Goal: Communication & Community: Answer question/provide support

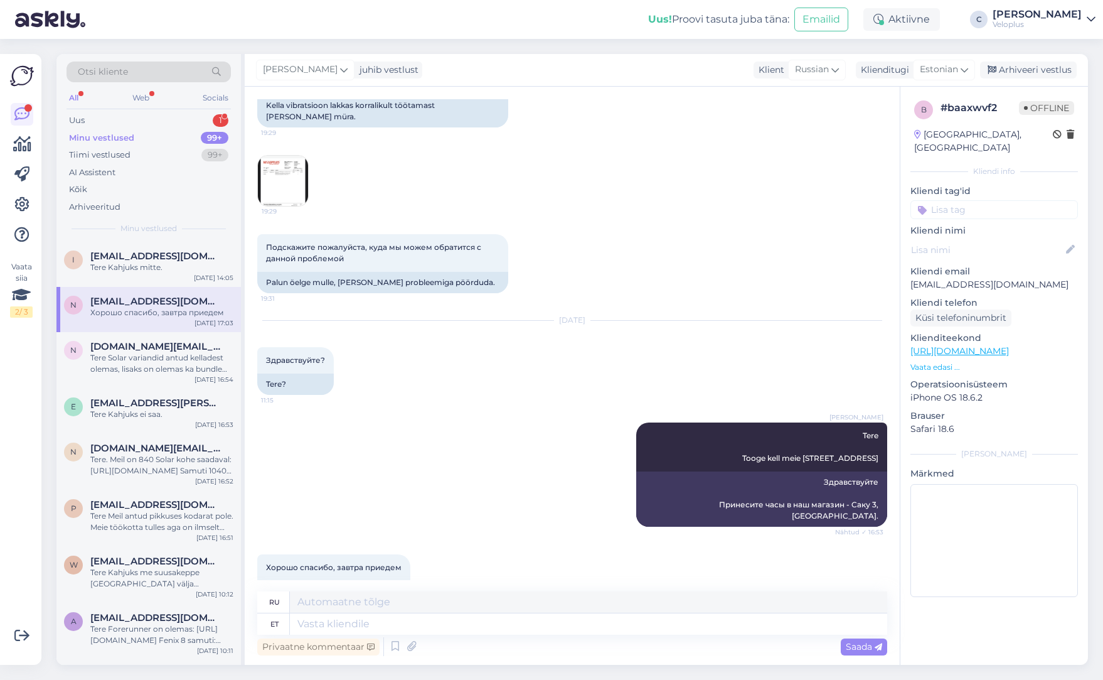
scroll to position [208, 0]
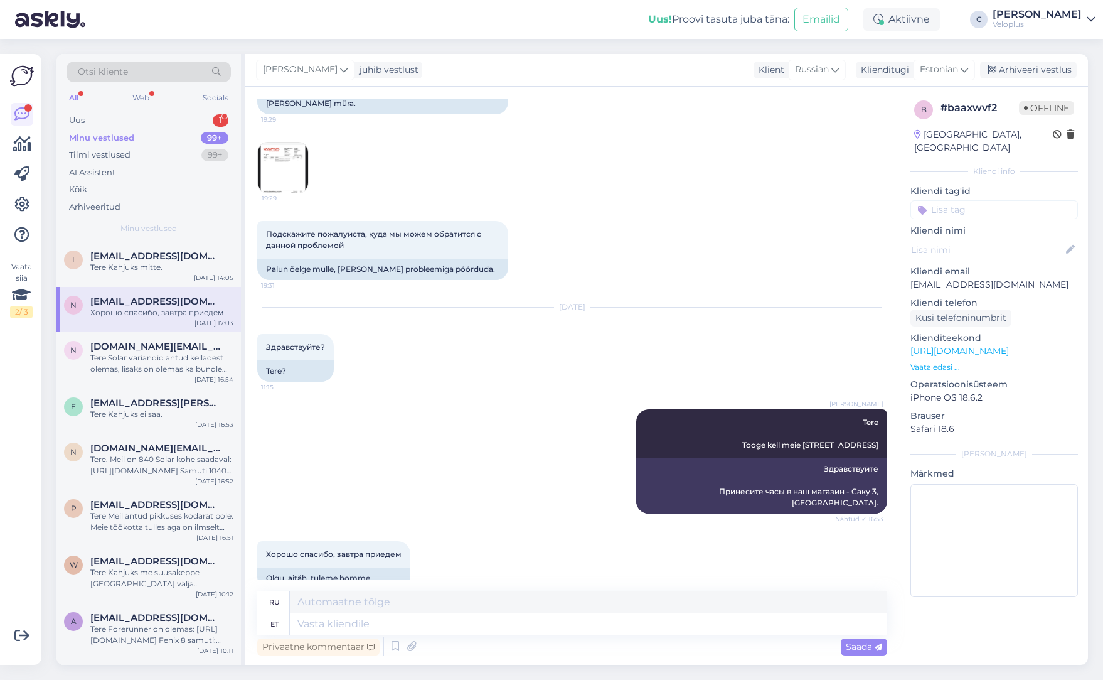
click at [169, 137] on div "Minu vestlused 99+" at bounding box center [149, 138] width 164 height 18
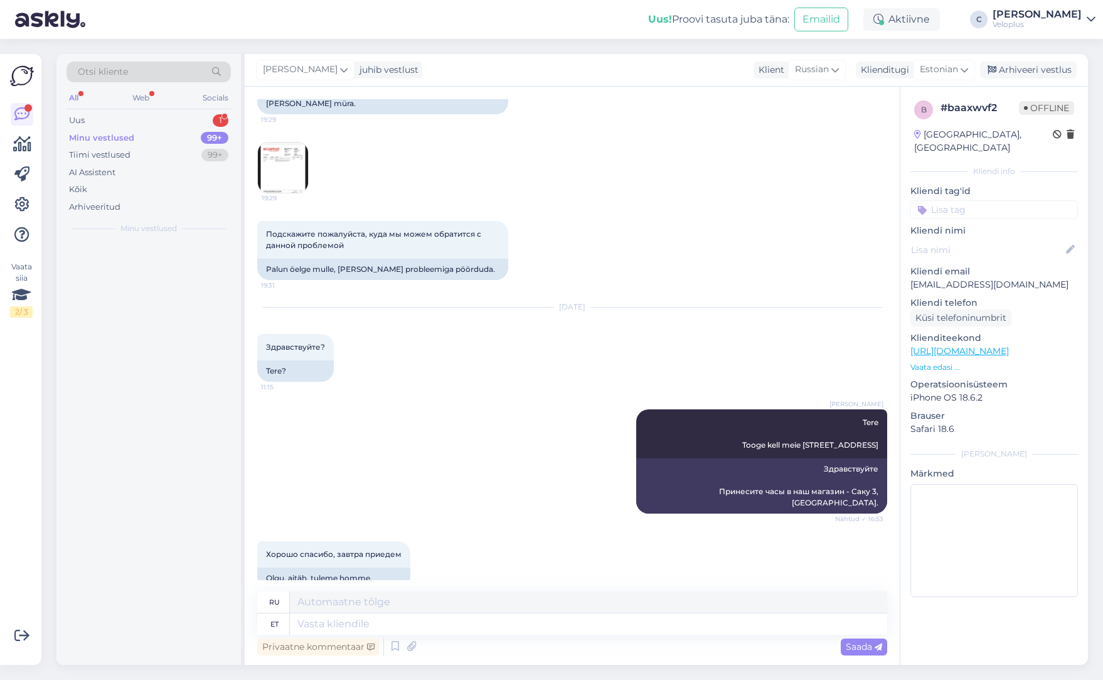
click at [168, 129] on div "Minu vestlused 99+" at bounding box center [149, 138] width 164 height 18
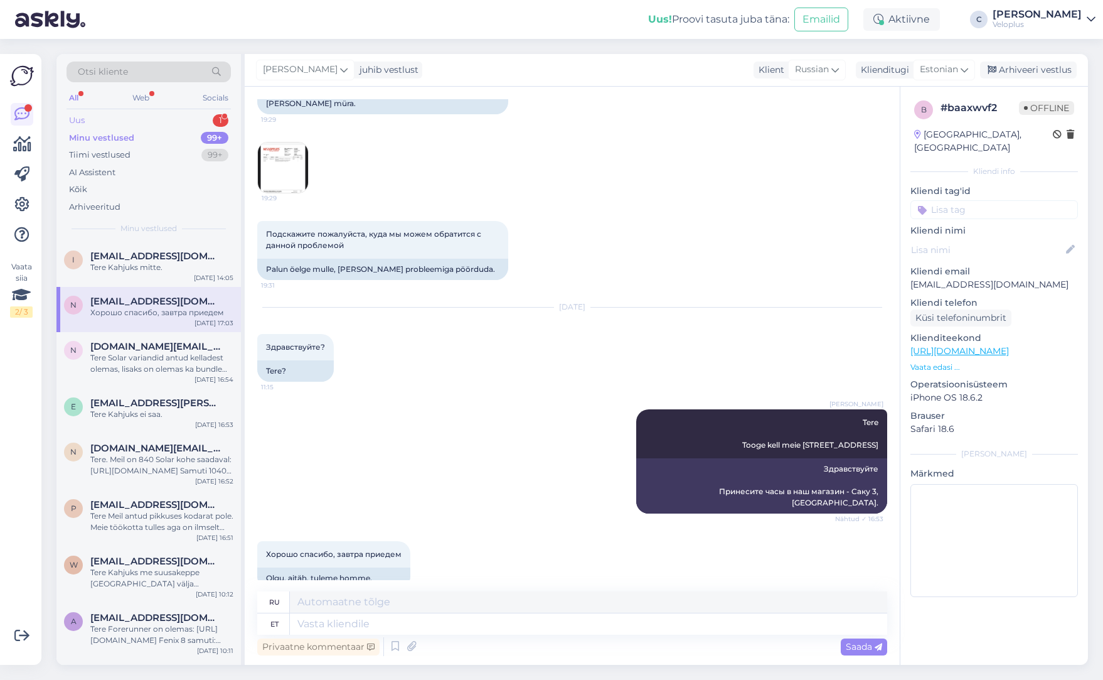
click at [168, 120] on div "Uus 1" at bounding box center [149, 121] width 164 height 18
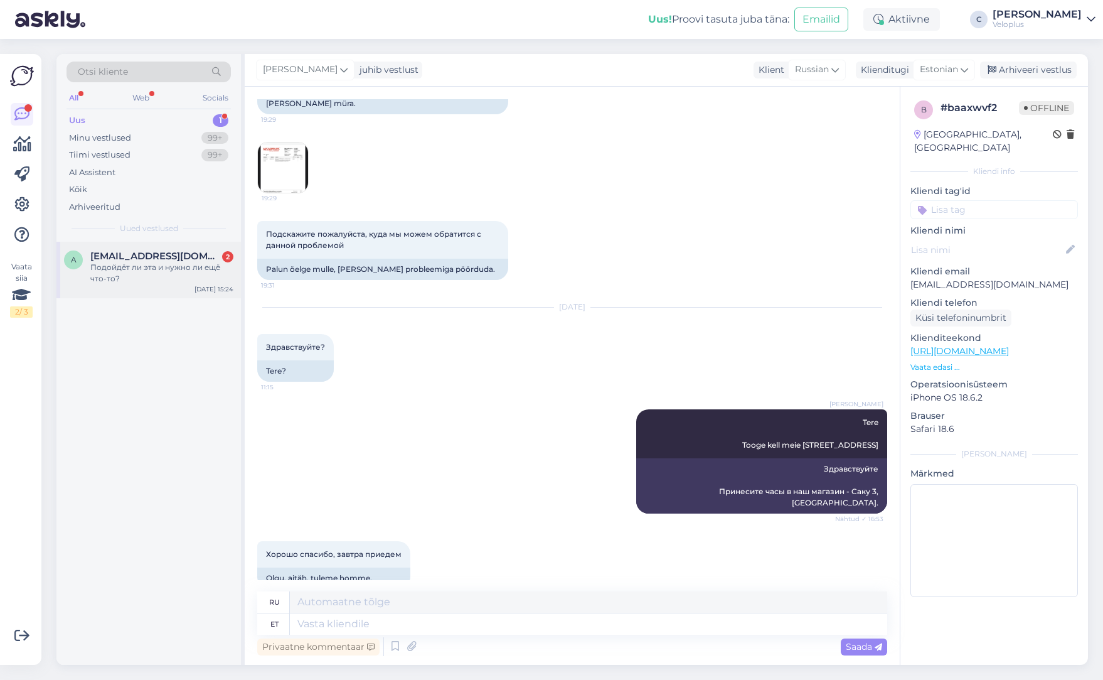
click at [161, 248] on div "a [EMAIL_ADDRESS][DOMAIN_NAME] 2 Подойдёт ли эта и нужно ли ещё что-то? [DATE] …" at bounding box center [148, 270] width 184 height 56
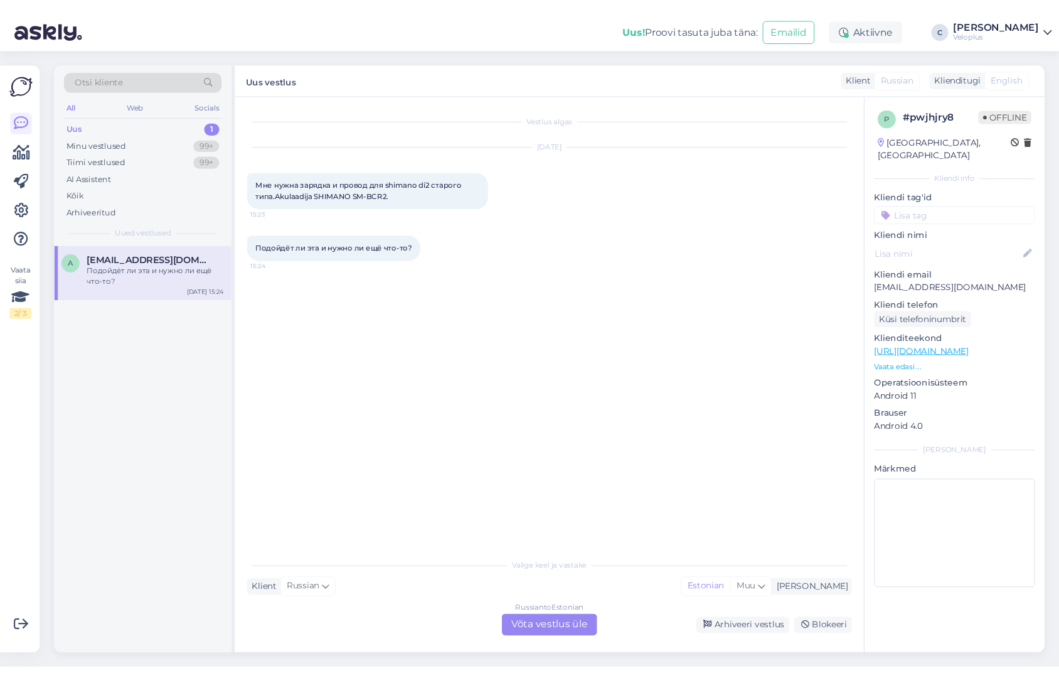
scroll to position [0, 0]
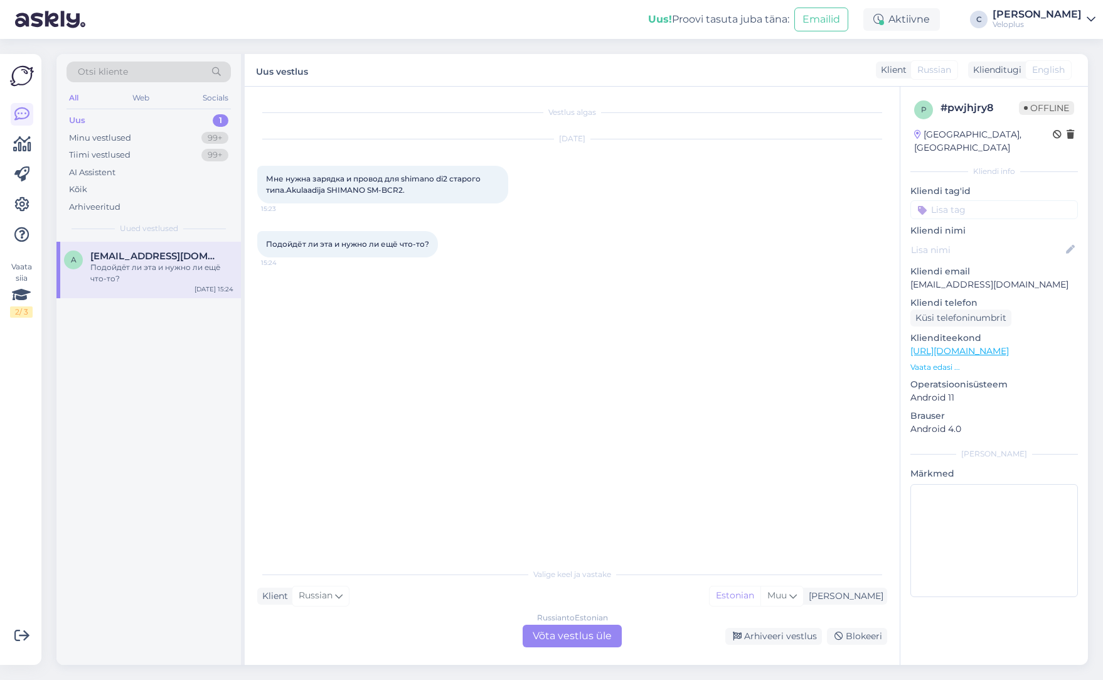
drag, startPoint x: 161, startPoint y: 248, endPoint x: 534, endPoint y: 338, distance: 383.5
click at [534, 338] on div "Vestlus algas [DATE] Мне нужна зарядка и провод для shimano di2 старого типа.Ak…" at bounding box center [577, 324] width 641 height 451
click at [567, 626] on div "Russian to Estonian Võta vestlus üle" at bounding box center [572, 635] width 99 height 23
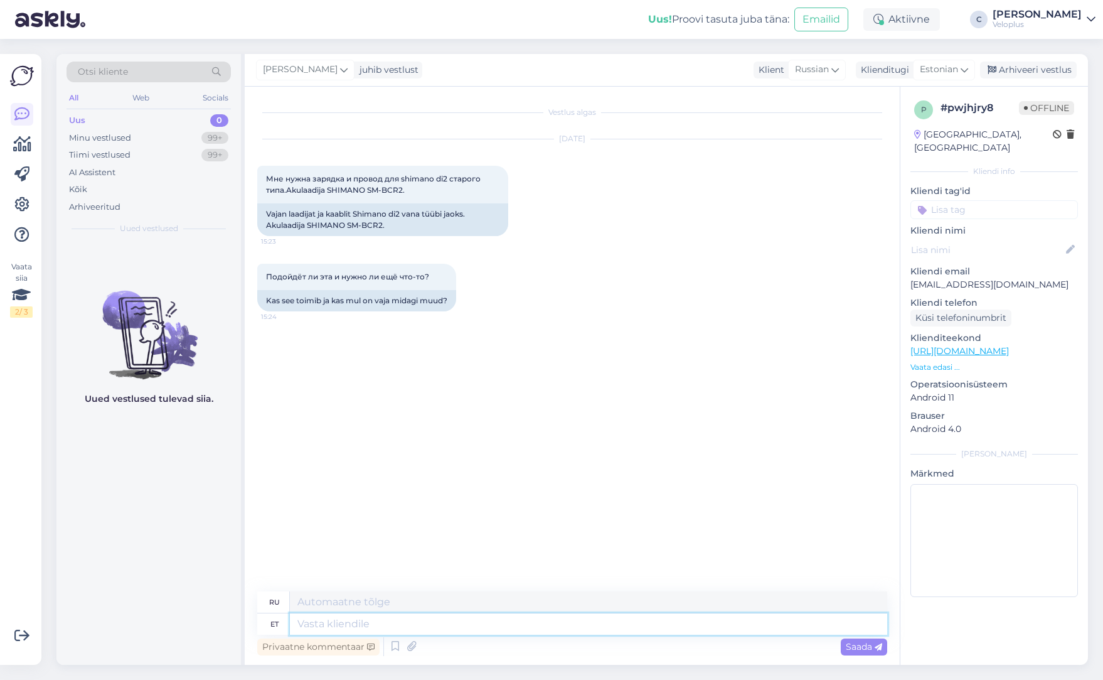
click at [498, 626] on textarea at bounding box center [588, 623] width 597 height 21
drag, startPoint x: 348, startPoint y: 225, endPoint x: 382, endPoint y: 227, distance: 33.9
click at [382, 227] on div "Vajan laadijat ja kaablit Shimano di2 vana tüübi jaoks. Akulaadija SHIMANO SM-B…" at bounding box center [382, 219] width 251 height 33
copy div "SM-BCR2"
click at [526, 626] on textarea at bounding box center [588, 623] width 597 height 21
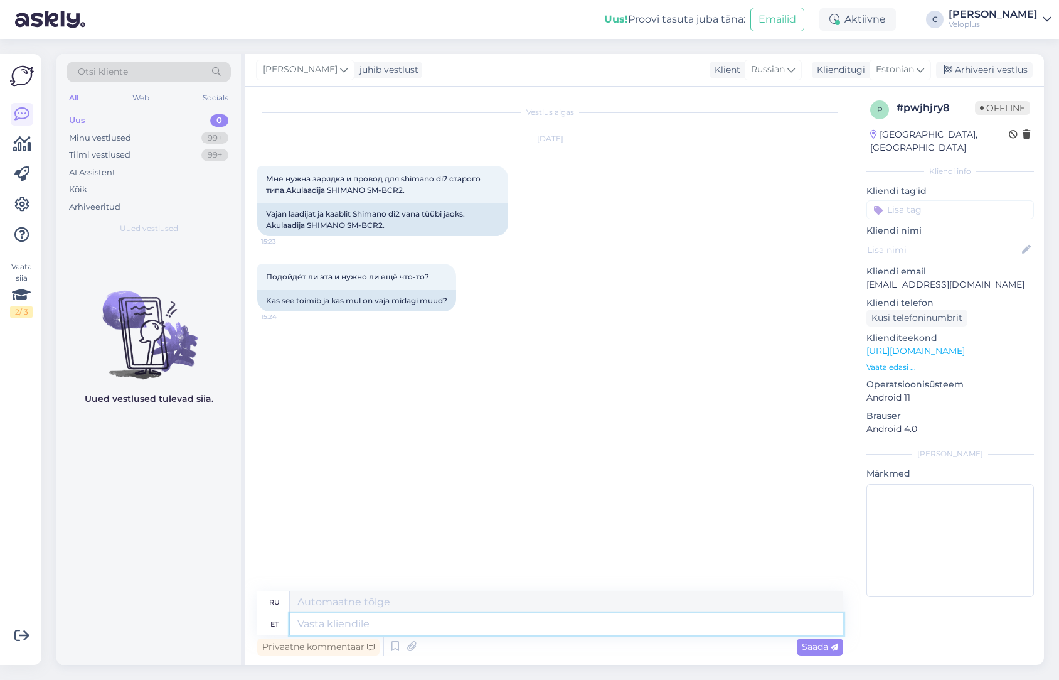
click at [448, 621] on textarea at bounding box center [566, 623] width 553 height 21
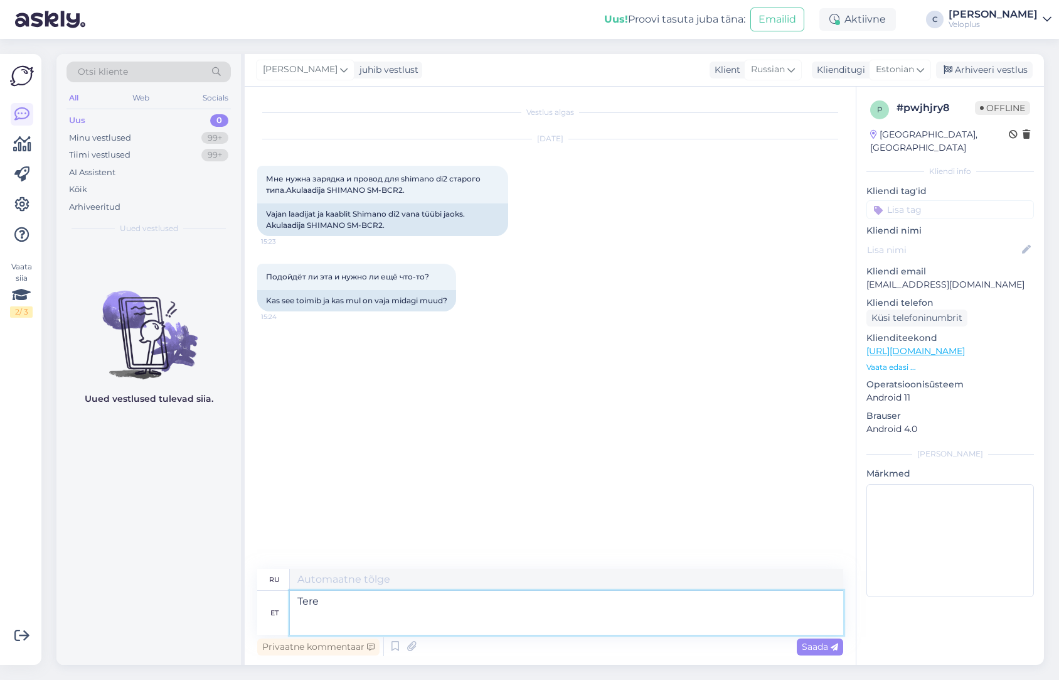
paste textarea "SMBCR2"
type textarea "Tere SMBCR2 on"
type textarea "Привет SMBCR2"
type textarea "Tere SMBCR2 on mõ"
type textarea "Привет SMBCR2 есть"
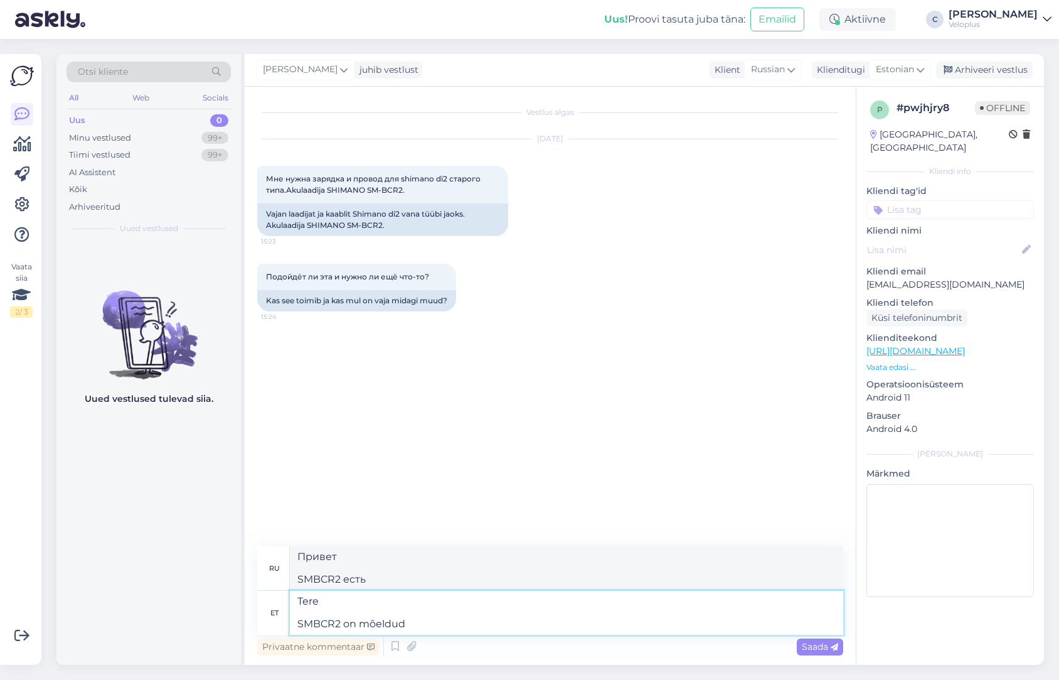
type textarea "Tere SMBCR2 on mõeldud"
type textarea "Здравствуйте SMBCR2 предназначен для"
click at [441, 622] on textarea "Tere SMBCR2 on mõeldud" at bounding box center [566, 612] width 553 height 44
paste textarea "SM-BTR2 ja BT-DN110 jaoks"
type textarea "Tere SMBCR2 on mõeldud SM-BTR2 ja BT-DN110 jaoks"
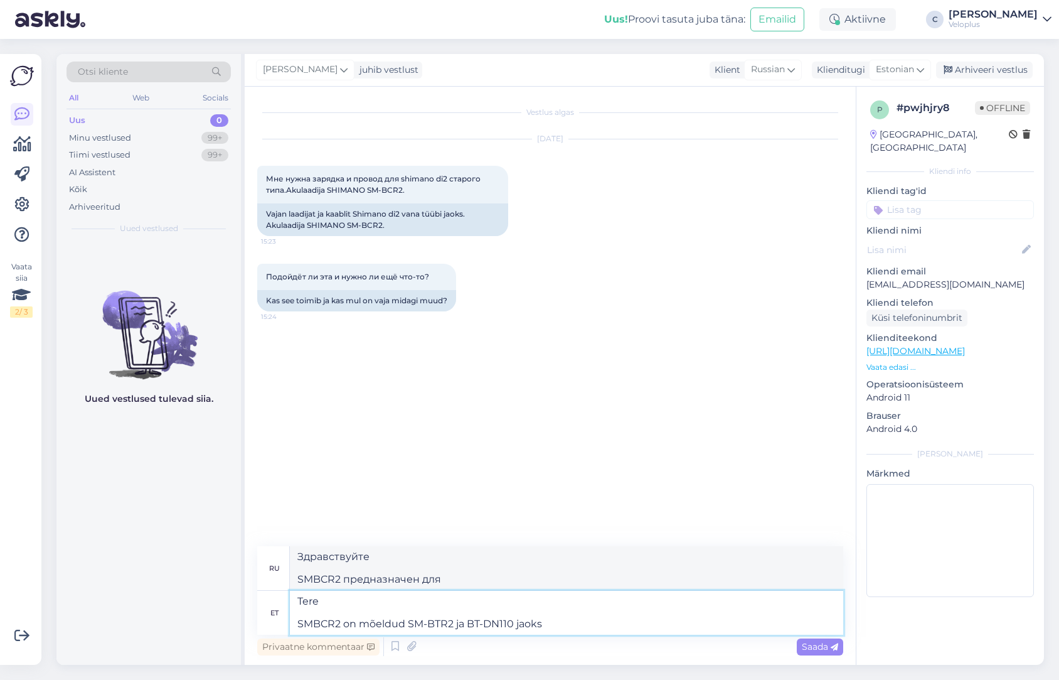
type textarea "Здравствуйте SMBCR2 предназначен для SM-BTR2 и BT-DN110"
type textarea "Tere SMBCR2 on mõeldud SM-BTR2 ja BT-DN110 jaoks."
type textarea "Здравствуйте SMBCR2 предназначен для SM-BTR2 и BT-DN110."
type textarea "Tere SMBCR2 on mõeldud SM-BTR2 ja BT-DN110 jaoks."
click at [813, 652] on div "Saada" at bounding box center [820, 646] width 46 height 17
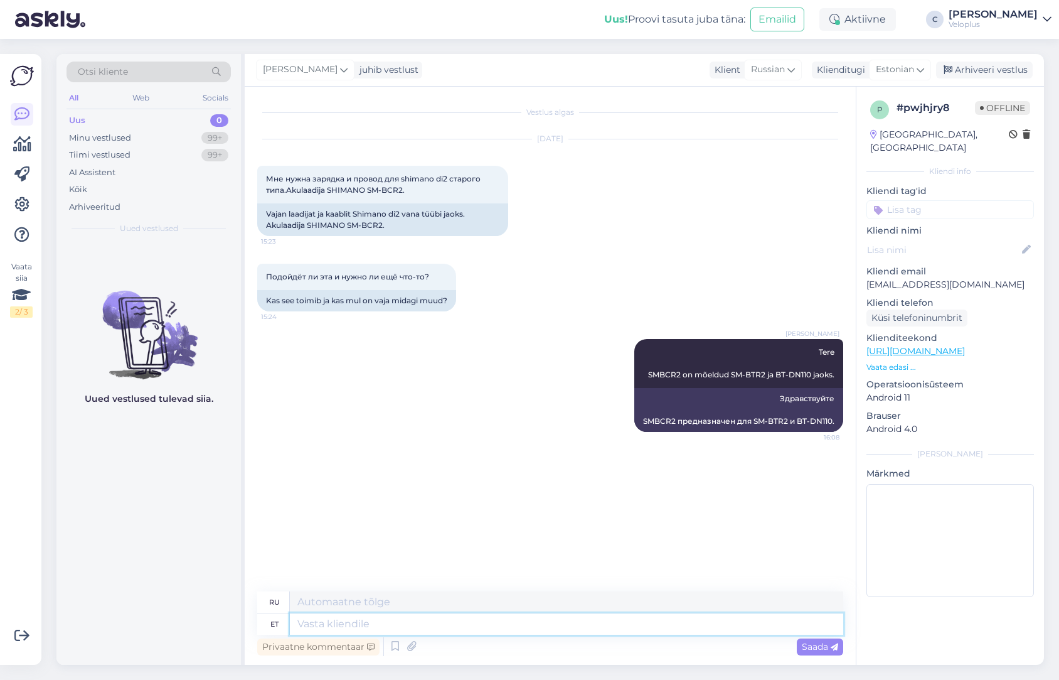
click at [461, 626] on textarea at bounding box center [566, 623] width 553 height 21
type textarea "Mis o"
type textarea "Что"
type textarea "Mis on v"
type textarea "Что такое"
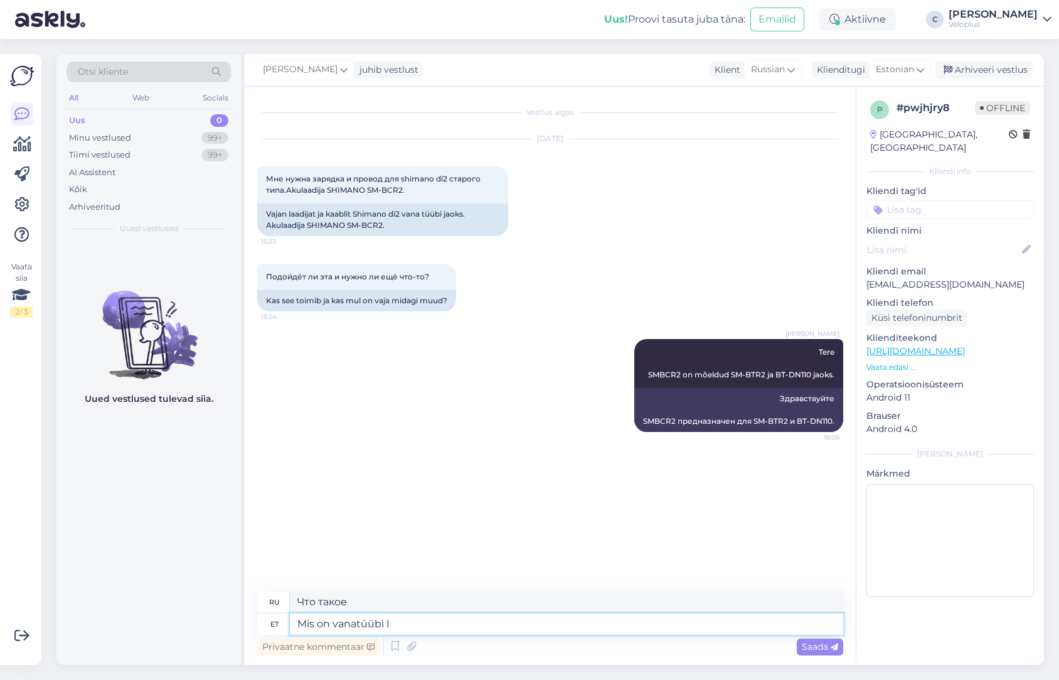
type textarea "Mis on vanatüübi la"
type textarea "Что такое старый тип?"
type textarea "Mis on vanatüübi laadija,"
type textarea "Что такое зарядное устройство старого образца?"
type textarea "Mis on vanatüübi laadija, mi"
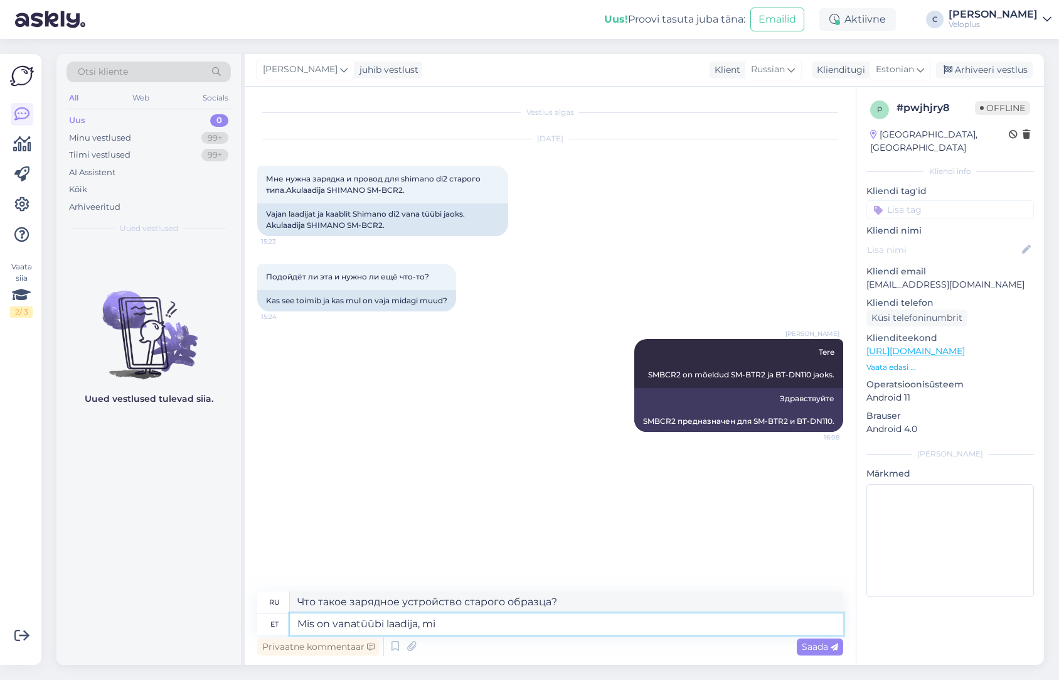
type textarea "Что такое зарядное устройство старого образца, что такое"
type textarea "Mis on vanatüübi laadija,"
type textarea "Что такое зарядное устройство старого образца?"
type textarea "Mis on vanatüü"
type textarea "Что такое старый тип?"
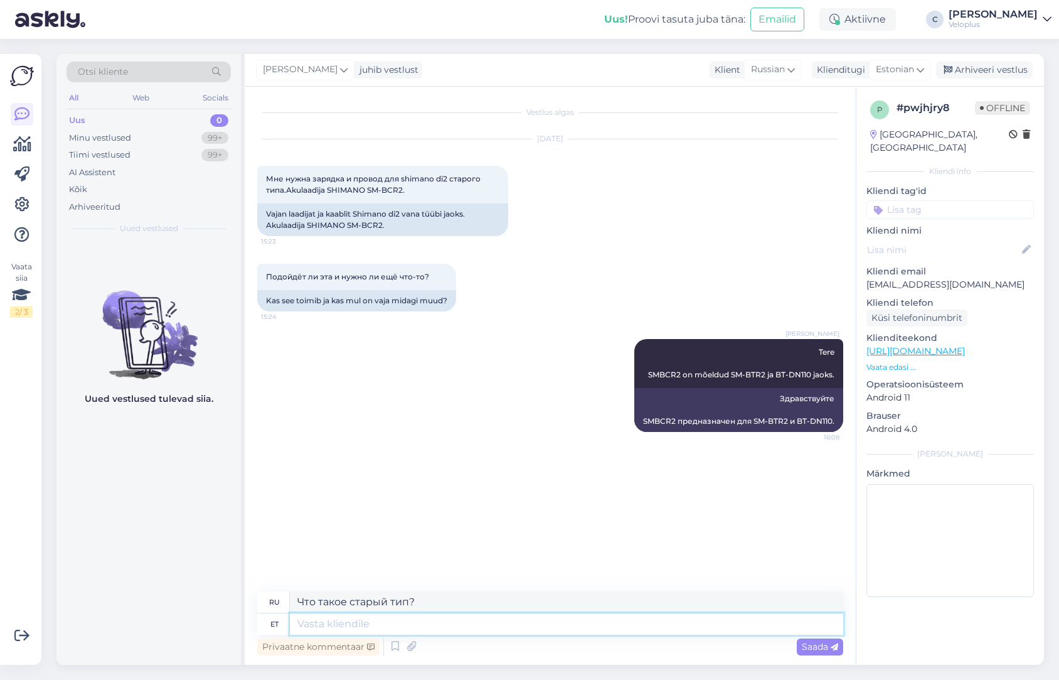
type textarea "Что старомодно?"
type textarea "Kui o"
type textarea "Если"
type textarea "Kui oskate m"
type textarea "Если вы можете"
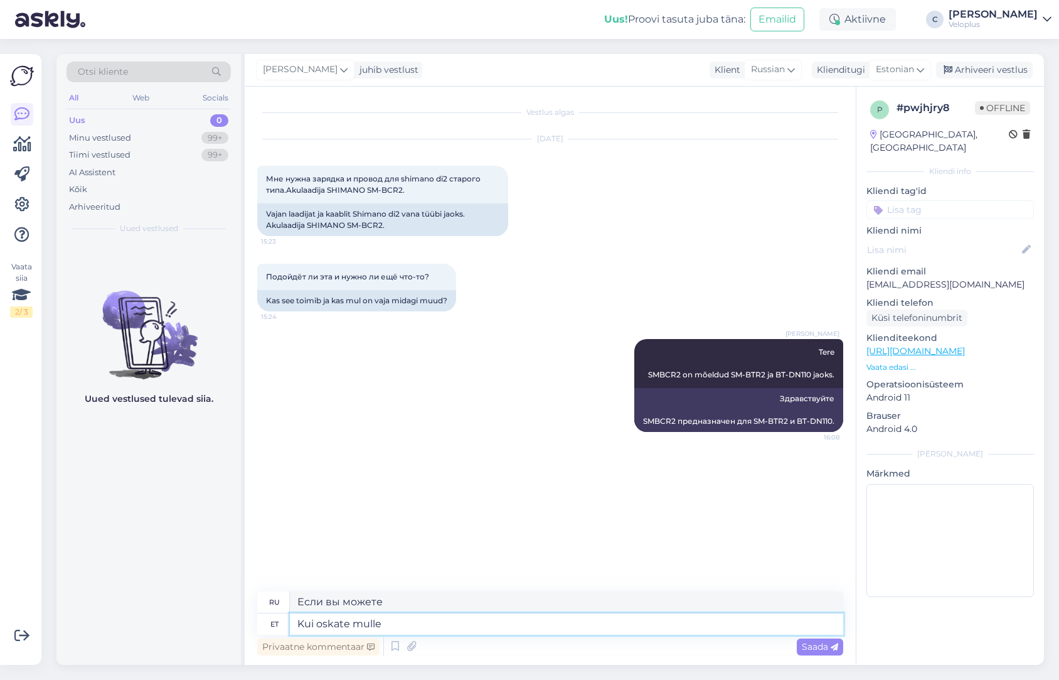
type textarea "Kui oskate mulle ö"
type textarea "Если вы можете мне сказать"
type textarea "Kui oskate mulle öelda aku"
type textarea "Если вы можете сказать мне аккумулятор"
type textarea "Kui oskate mulle öelda aku mudeli si"
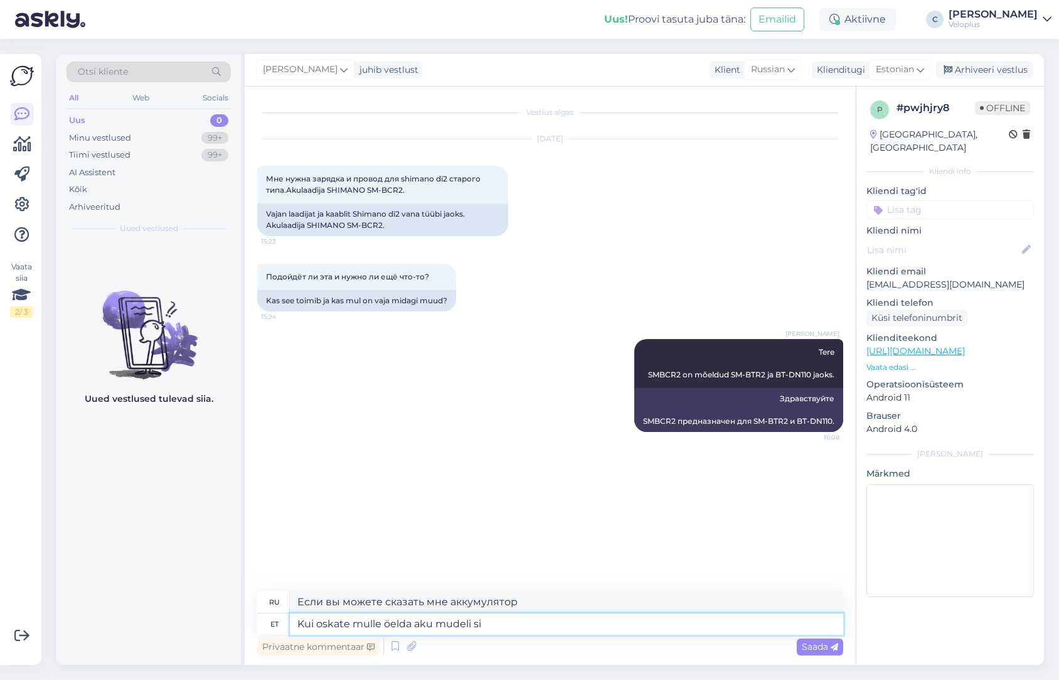
type textarea "Если вы можете сказать мне модель аккумулятора"
type textarea "Kui oskate mulle öelda aku mudeli siis sa"
type textarea "Если вы можете сказать мне модель батареи, то"
type textarea "Kui oskate mulle öelda aku mudeli siis saan ka"
type textarea "Если вы можете сказать мне модель батареи, я смогу"
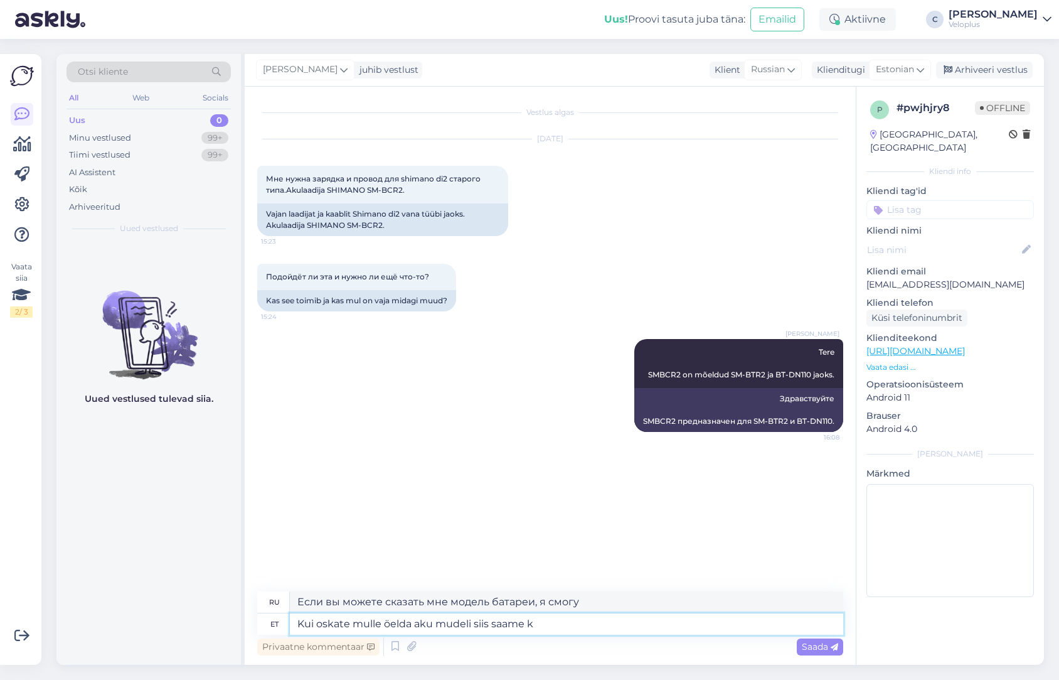
type textarea "Kui oskate mulle öelda aku mudeli siis [PERSON_NAME]"
type textarea "Если вы можете сказать мне модель батареи, мы можем"
type textarea "Kui oskate mulle öelda aku mudeli siis saame kauurida, ka"
type textarea "Если вы сообщите мне модель аккумулятора, мы сможем провести расследование."
type textarea "Kui oskate mulle öelda aku mudeli siis [PERSON_NAME] uu"
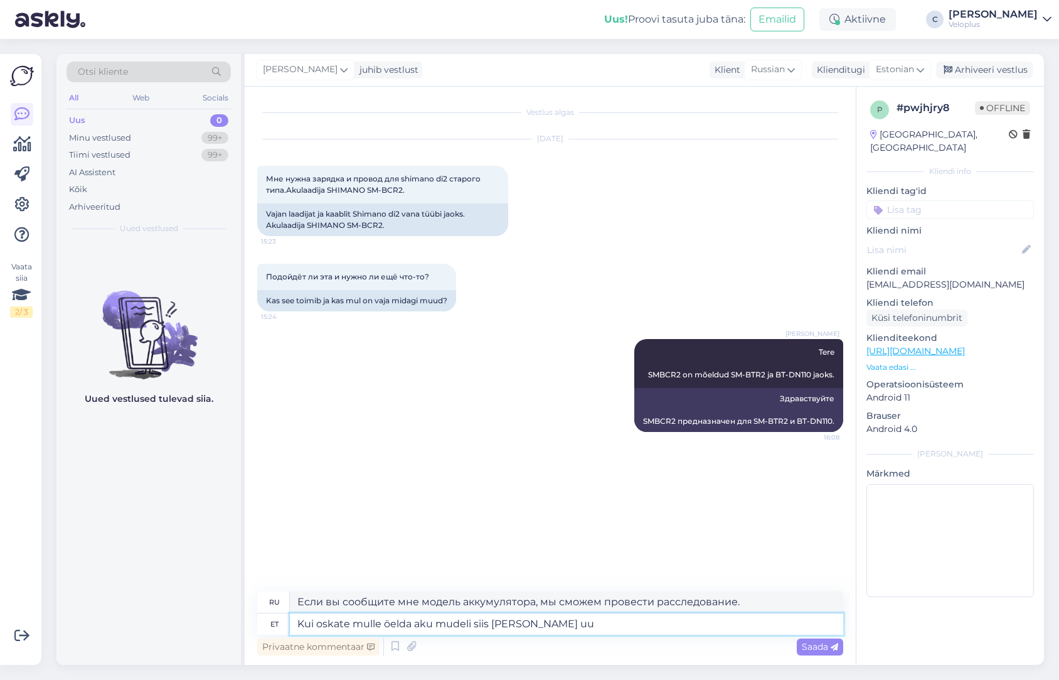
type textarea "Если вы можете сказать мне модель батареи, мы также можем"
type textarea "Kui oskate mulle öelda aku mudeli siis [PERSON_NAME] uurida kas"
type textarea "Если вы сообщите мне модель аккумулятора, мы сможем провести расследование."
type textarea "Kui oskate mulle öelda aku mudeli siis [PERSON_NAME] uurida kas m"
type textarea "Если вы сообщите мне модель аккумулятора, мы также сможем проверить,"
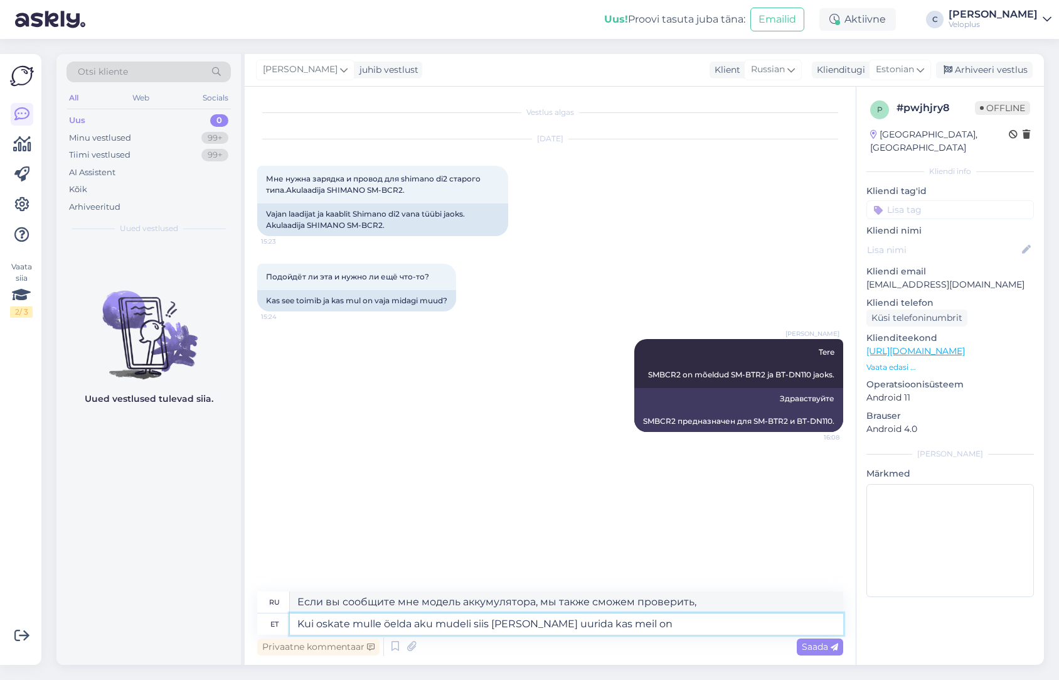
type textarea "Kui oskate mulle öelda aku mudeli siis [PERSON_NAME] uurida kas meil on"
type textarea "Если вы можете сказать мне модель аккумулятора, мы также можем проверить, есть …"
type textarea "Kui oskate mulle öelda aku mudeli siis [PERSON_NAME] uurida kas meil on või"
type textarea "Если вы сообщите мне модель аккумулятора, мы также сможем проверить, есть ли он…"
type textarea "Kui oskate mulle öelda aku mudeli siis [PERSON_NAME] uurida kas meil on või sa"
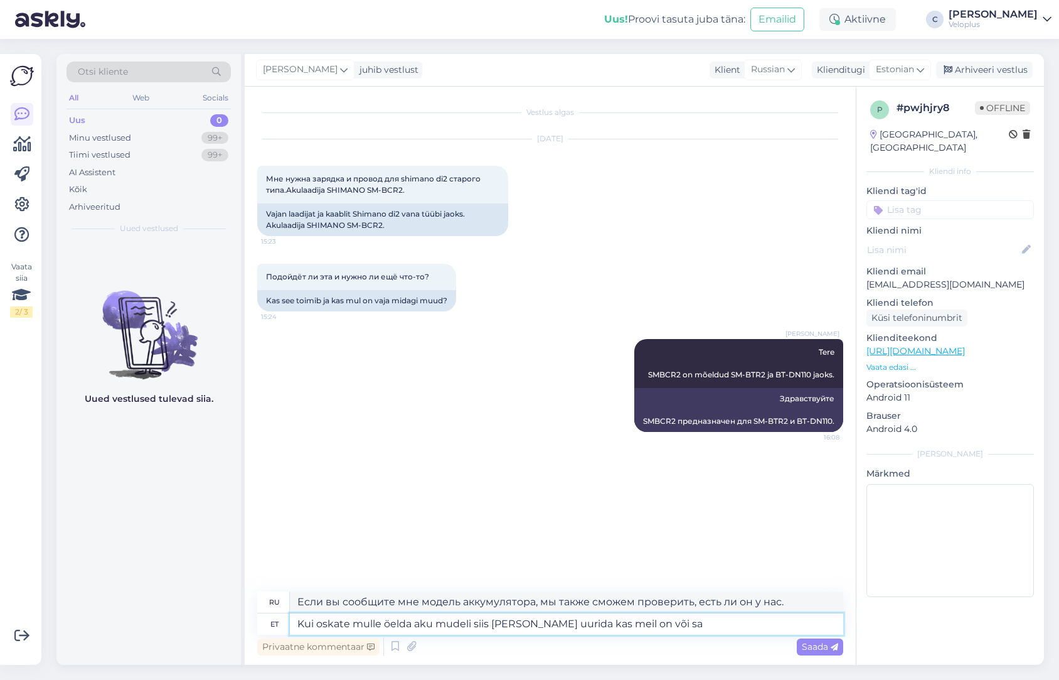
type textarea "Если вы сообщите мне модель аккумулятора, мы также сможем проверить, есть ли он…"
type textarea "Kui oskate mulle öelda aku mudeli siis [PERSON_NAME] uurida kas meil on või kas…"
type textarea "Если вы можете сказать мне модель аккумулятора, мы также можем проверить, есть …"
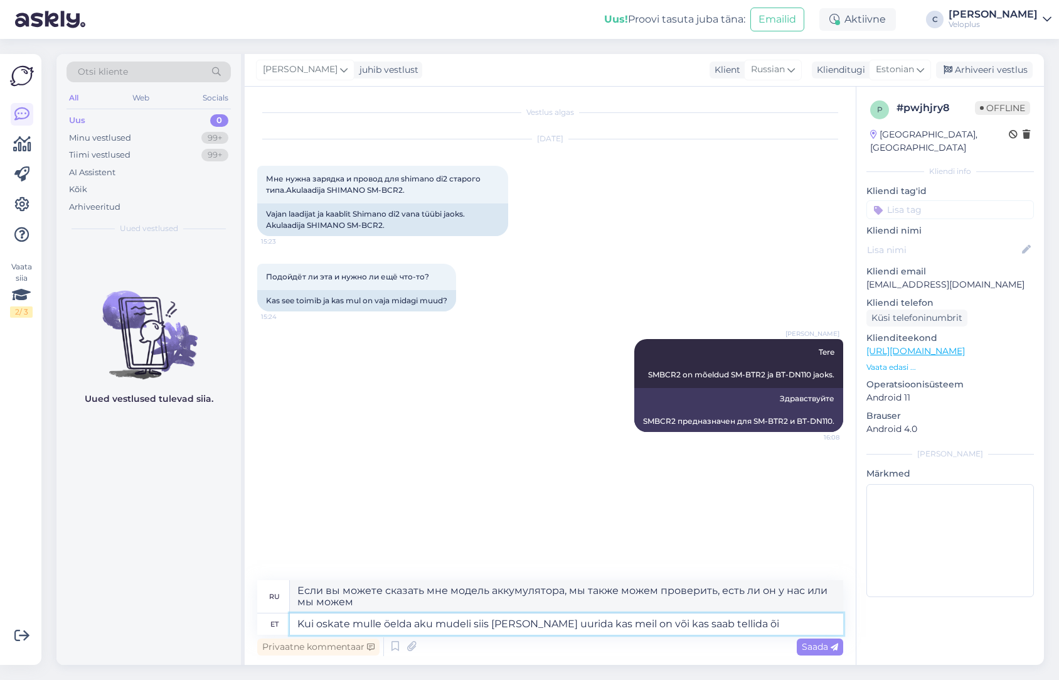
type textarea "Kui oskate mulle öelda aku mudeli siis [PERSON_NAME] uurida kas meil on või kas…"
type textarea "Если вы сообщите мне модель аккумулятора, мы также сможем проверить, есть ли он…"
type textarea "Kui oskate mulle öelda aku mudeli siis [PERSON_NAME] uurida kas meil on või kas…"
type textarea "Если вы сообщите мне модель аккумулятора, мы также сможем проверить, есть ли у …"
type textarea "Kui oskate mulle öelda aku mudeli siis [PERSON_NAME] uurida kas meil on või kas…"
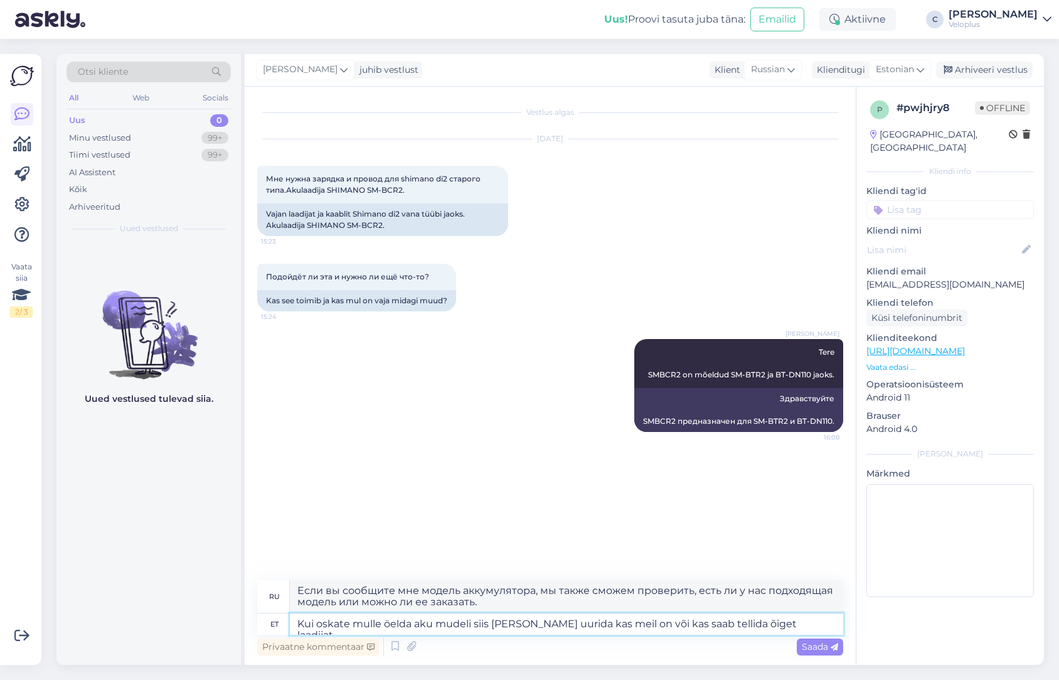
type textarea "Если вы сообщите мне модель аккумулятора, мы также сможем проверить, есть ли у …"
type textarea "Kui oskate mulle öelda aku mudeli siis [PERSON_NAME] uurida kas meil on või kas…"
click at [827, 641] on span "Saada" at bounding box center [820, 646] width 36 height 11
